Goal: Find specific page/section: Find specific page/section

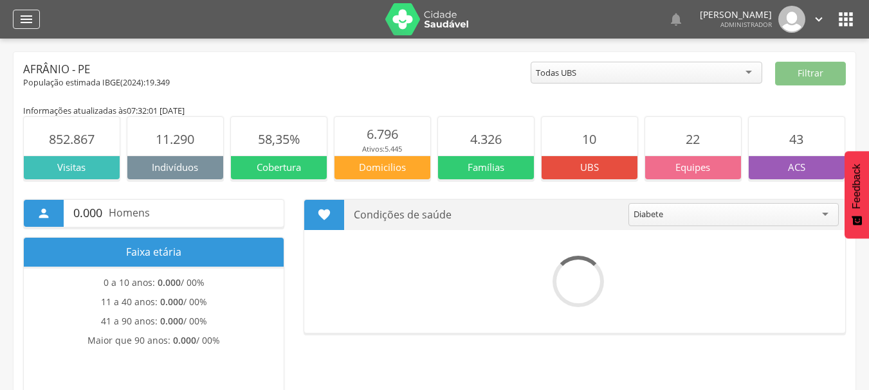
click at [22, 21] on icon "" at bounding box center [26, 19] width 15 height 15
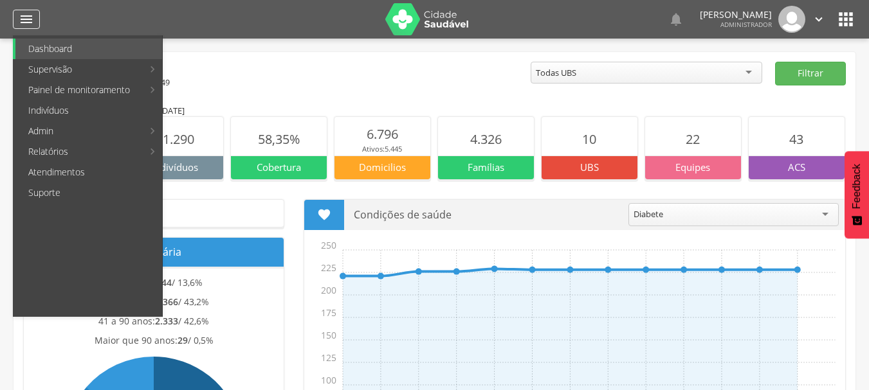
click at [23, 17] on icon "" at bounding box center [26, 19] width 15 height 15
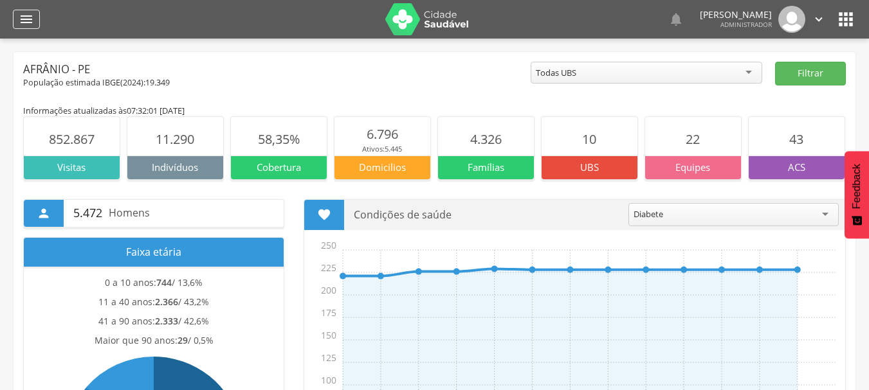
click at [31, 22] on icon "" at bounding box center [26, 19] width 15 height 15
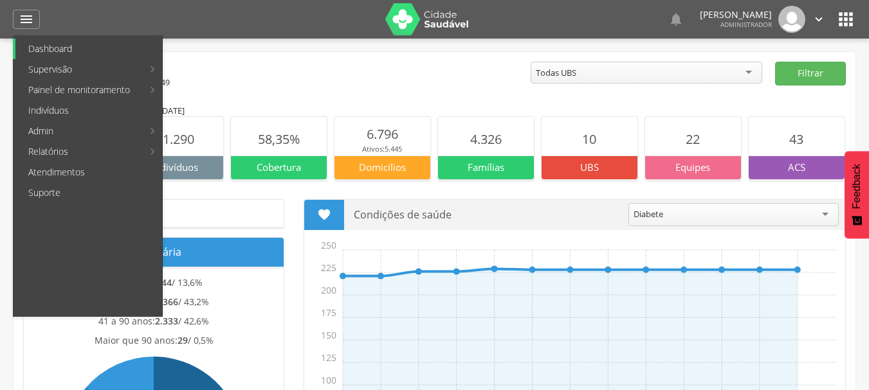
click at [72, 51] on link "Dashboard" at bounding box center [88, 49] width 147 height 21
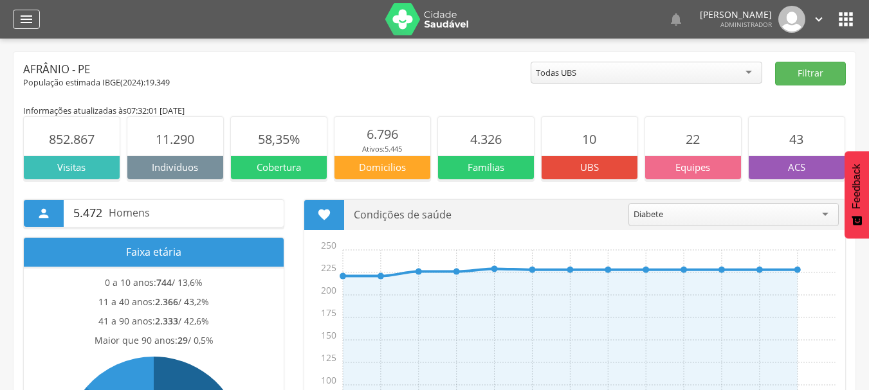
click at [29, 17] on icon "" at bounding box center [26, 19] width 15 height 15
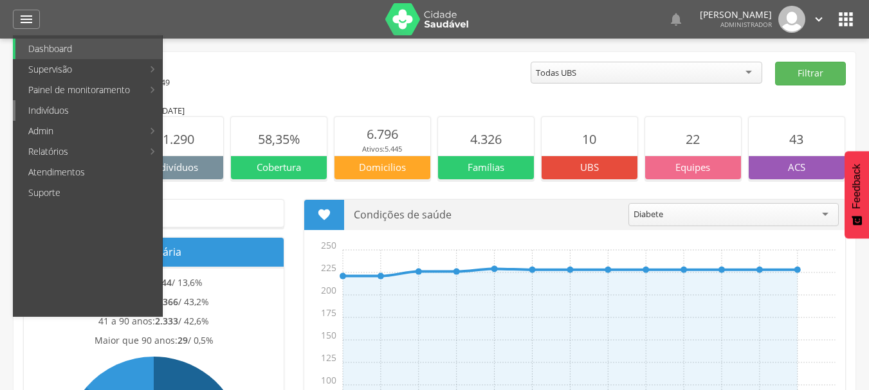
click at [53, 113] on link "Indivíduos" at bounding box center [88, 110] width 147 height 21
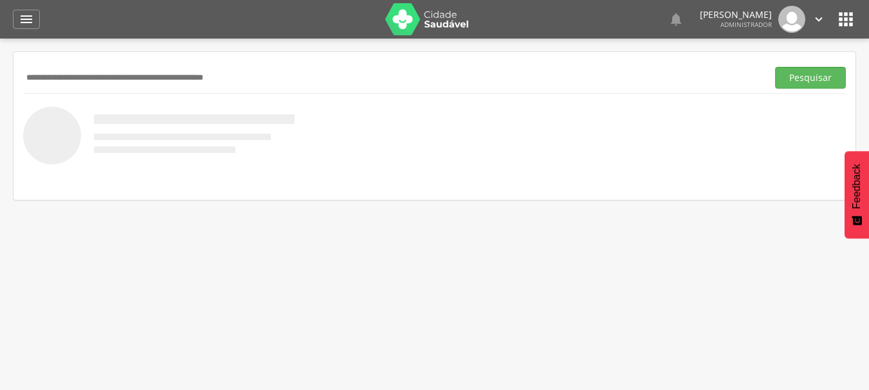
click at [114, 75] on input "text" at bounding box center [392, 78] width 739 height 22
click at [775, 67] on button "Pesquisar" at bounding box center [810, 78] width 71 height 22
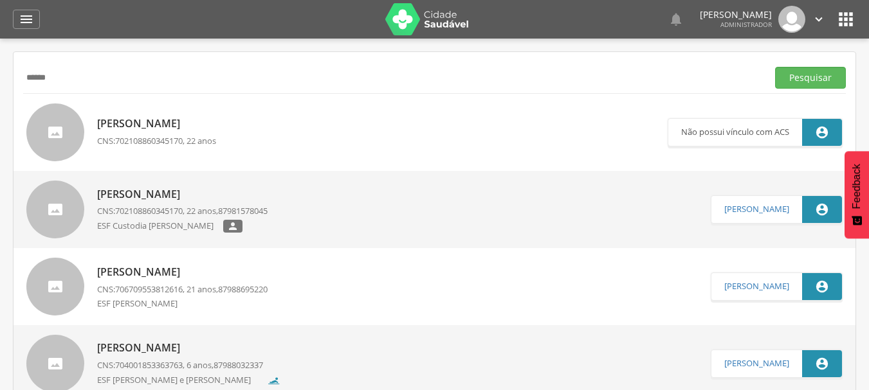
drag, startPoint x: 59, startPoint y: 73, endPoint x: 0, endPoint y: 83, distance: 59.3
click at [0, 83] on div " Supervisão  Distritos  Ubs adicionar ubs  Coordenador: - Afrânio / PE Inte…" at bounding box center [434, 234] width 869 height 390
type input "**********"
click at [775, 67] on button "Pesquisar" at bounding box center [810, 78] width 71 height 22
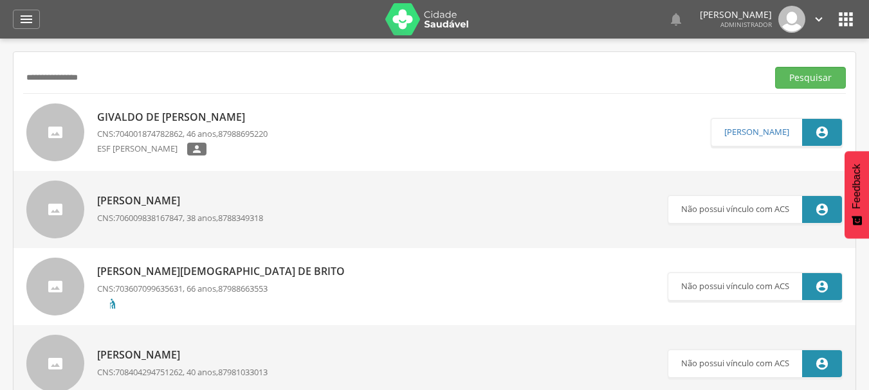
click at [164, 116] on p "Givaldo de [PERSON_NAME]" at bounding box center [182, 117] width 170 height 15
type input "**********"
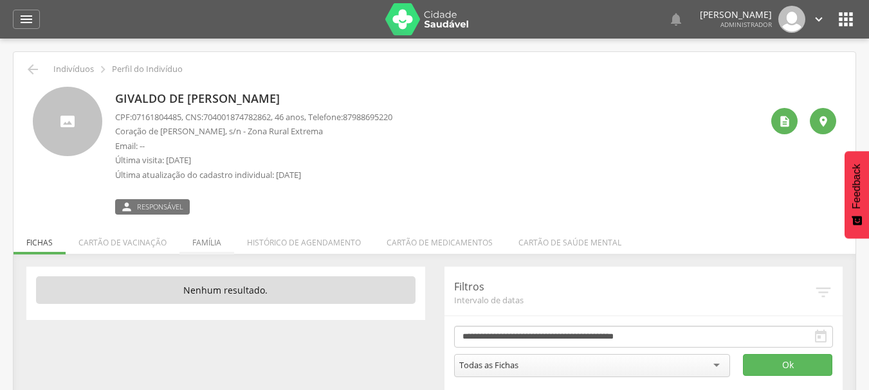
click at [198, 239] on li "Família" at bounding box center [206, 239] width 55 height 30
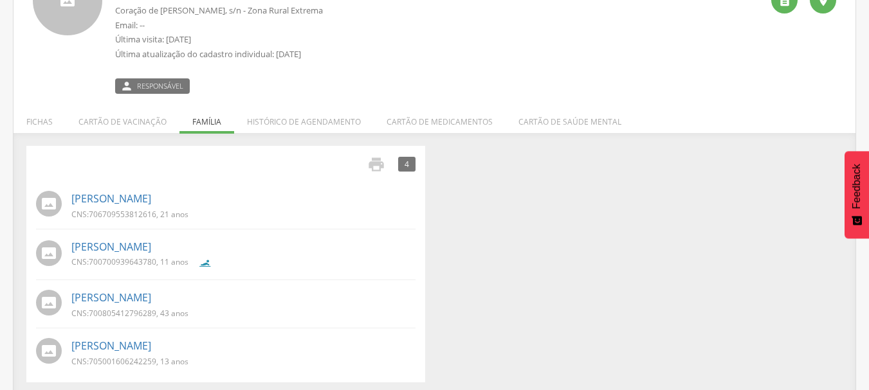
scroll to position [127, 0]
